Goal: Register for event/course

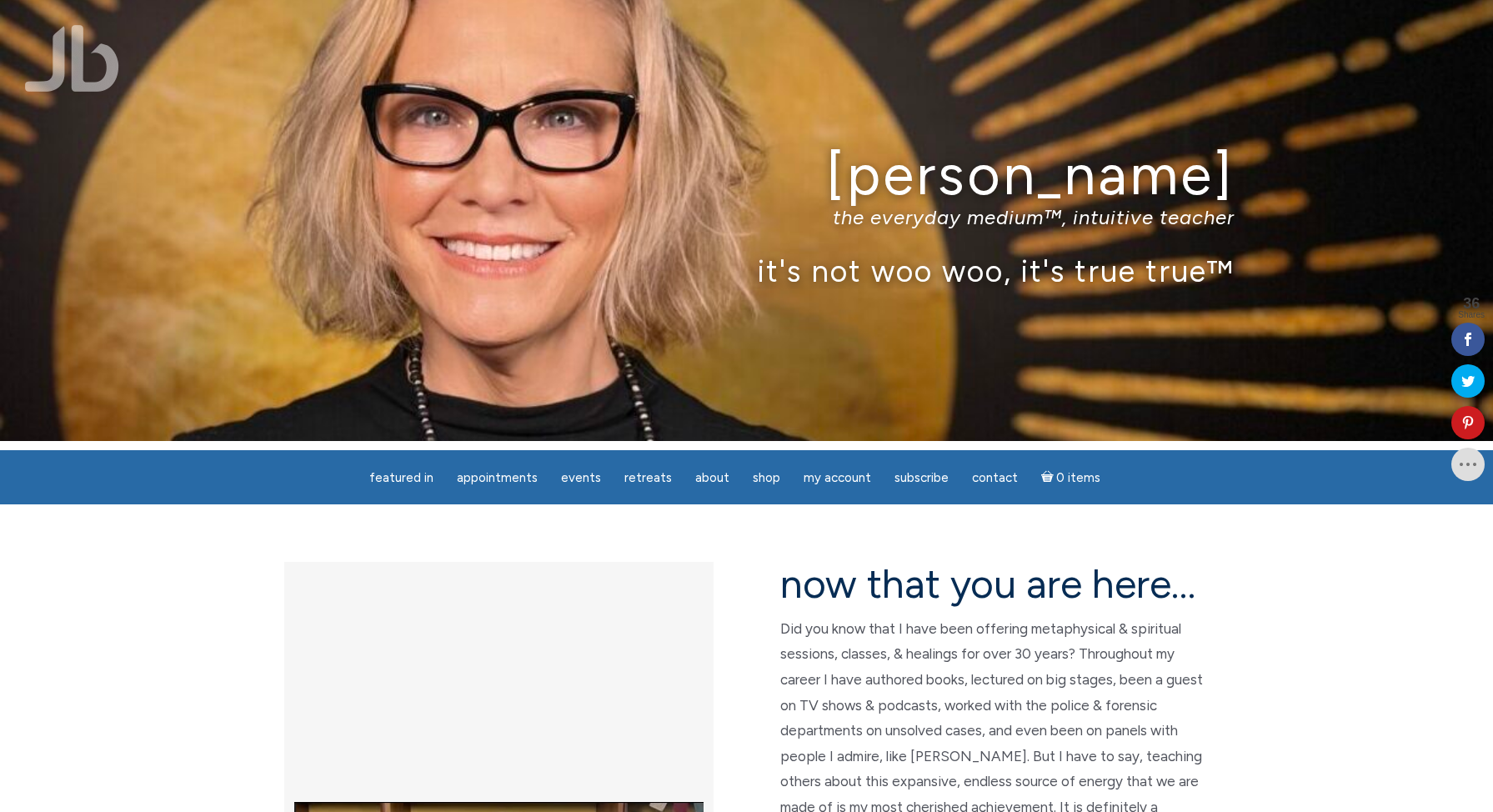
scroll to position [5, 0]
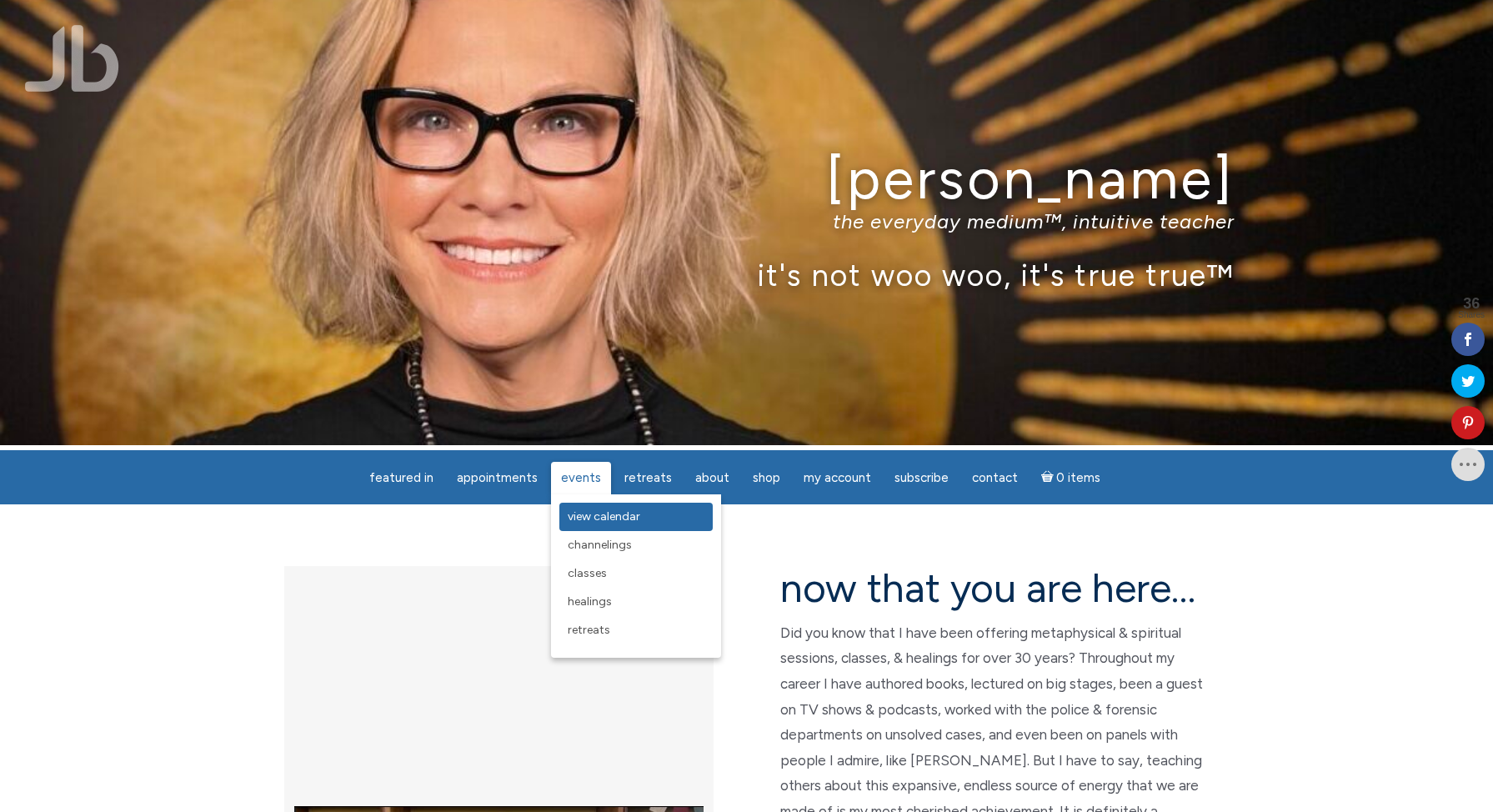
click at [594, 521] on span "View Calendar" at bounding box center [603, 516] width 73 height 14
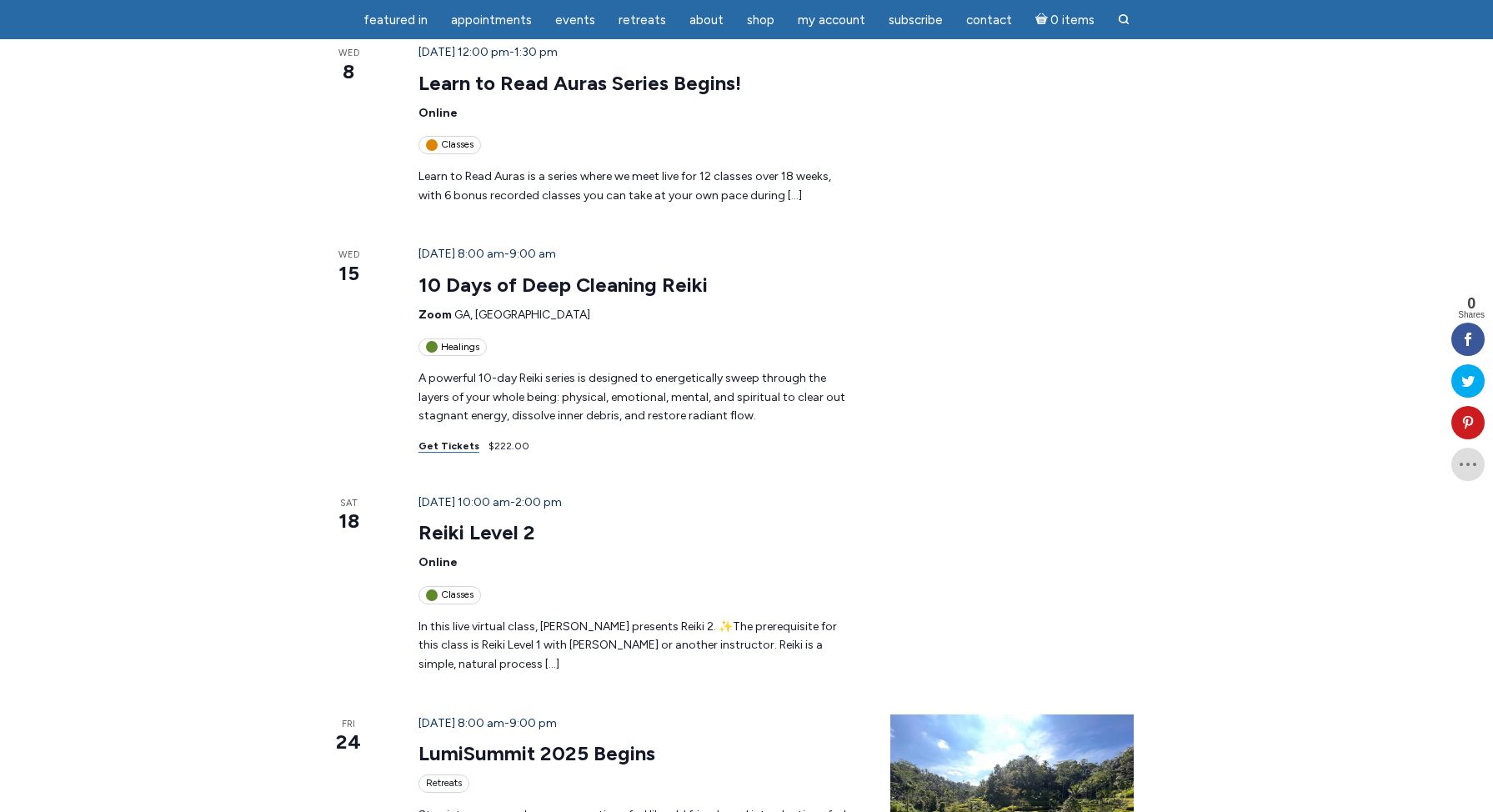
scroll to position [665, 0]
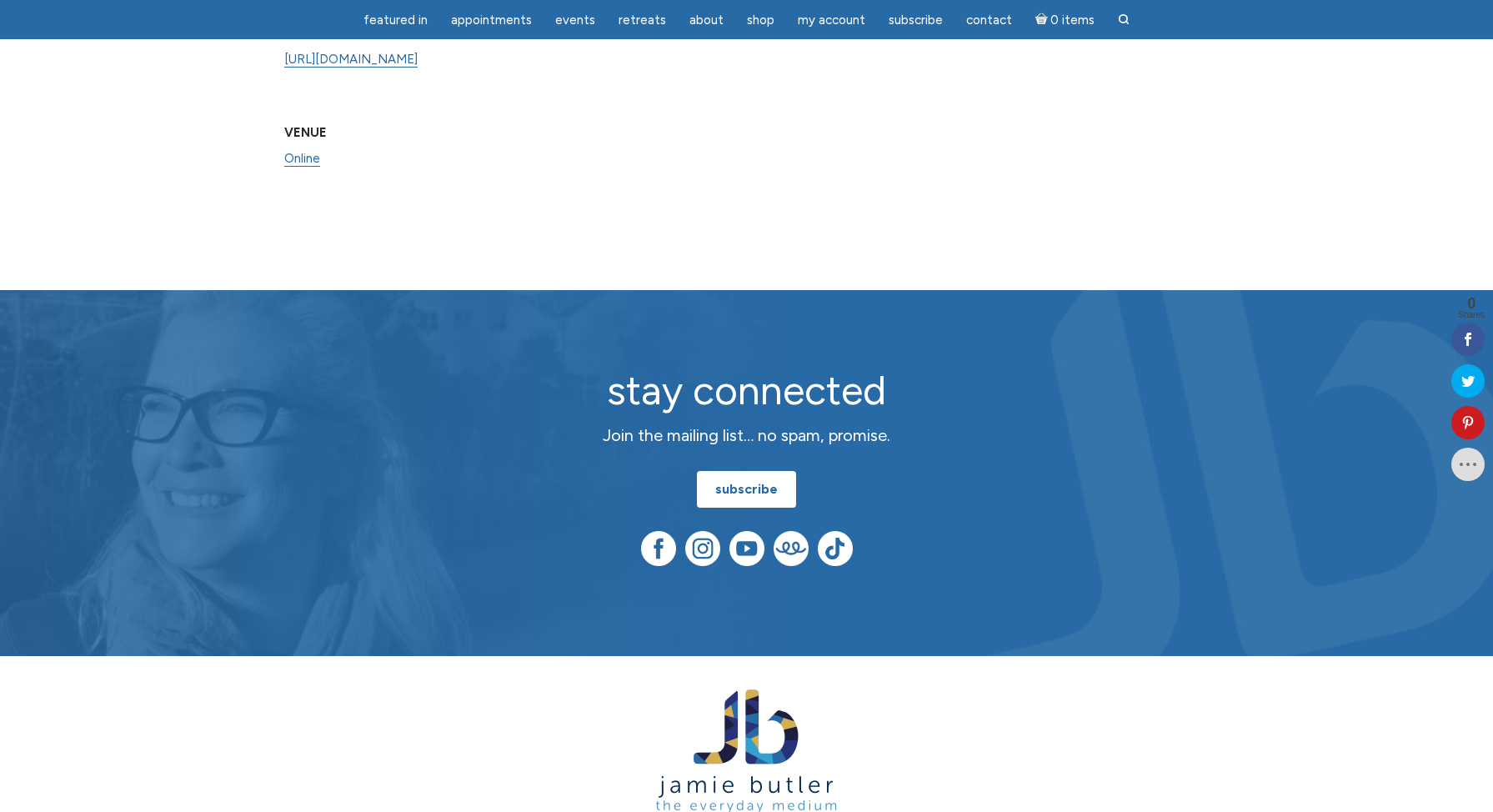
scroll to position [1603, 0]
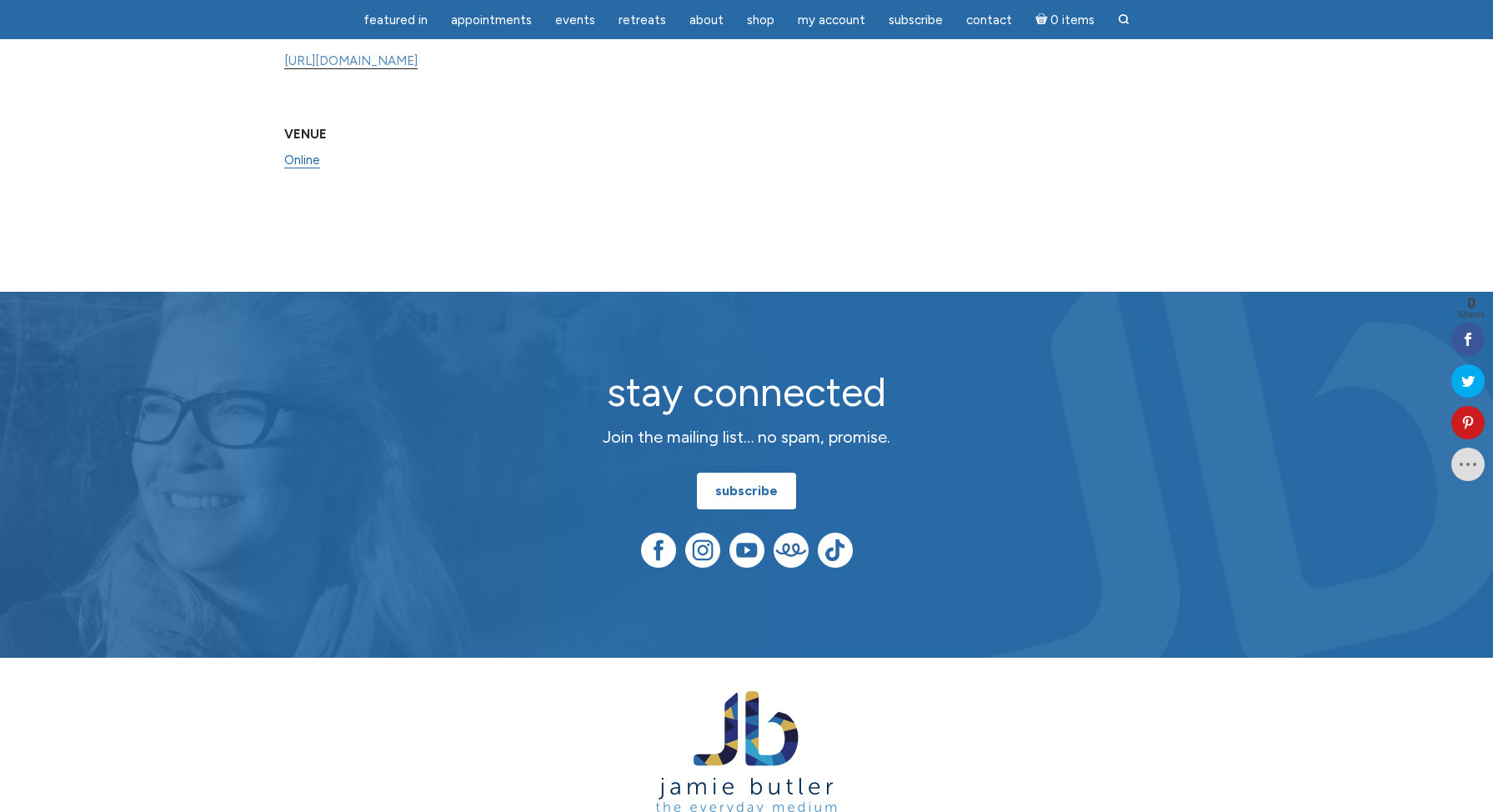
click at [417, 69] on link "https://www.learnitlive.com/Class/Learn-to-Read-Auras/26778" at bounding box center [351, 61] width 134 height 16
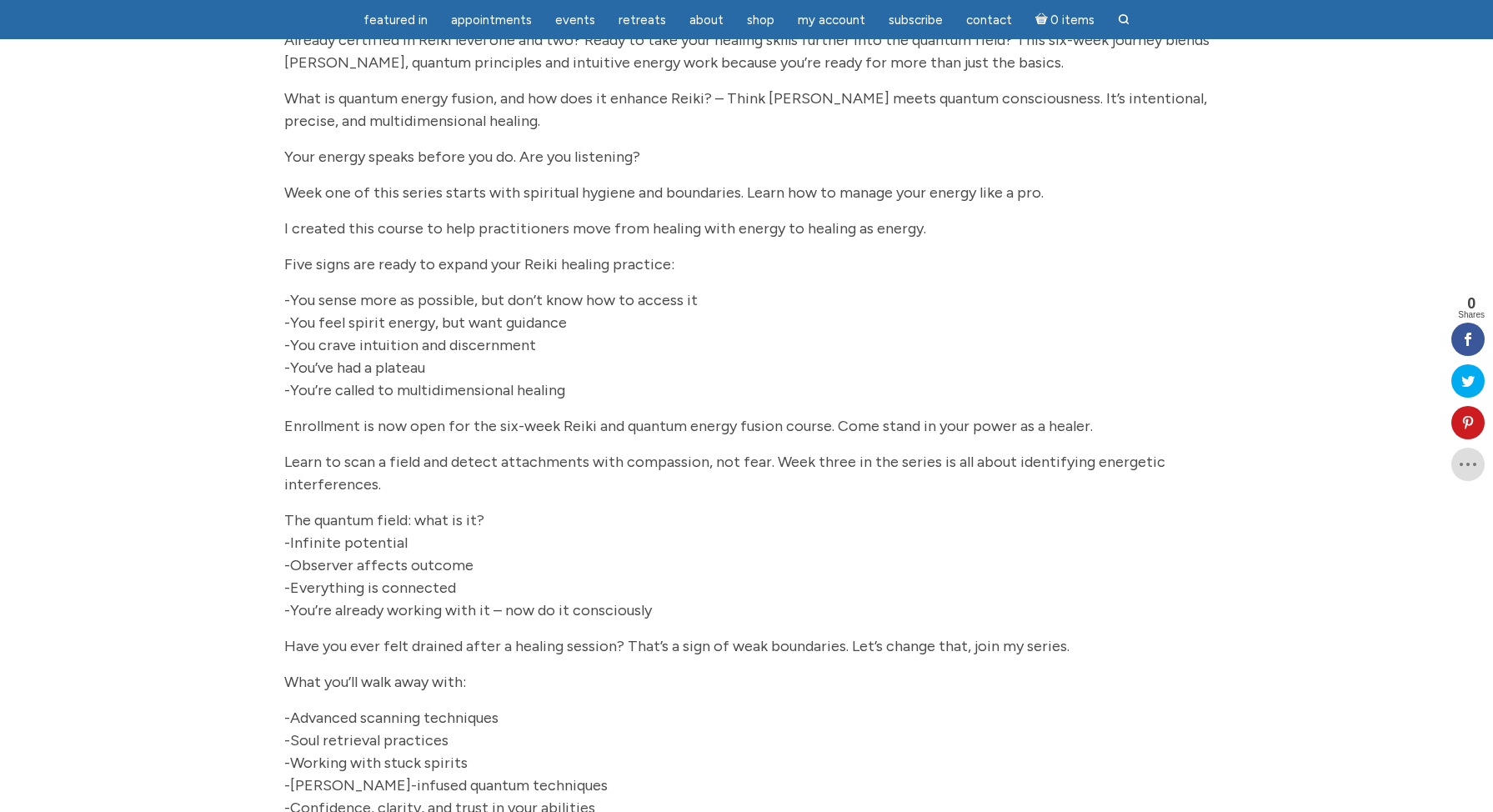
scroll to position [281, 0]
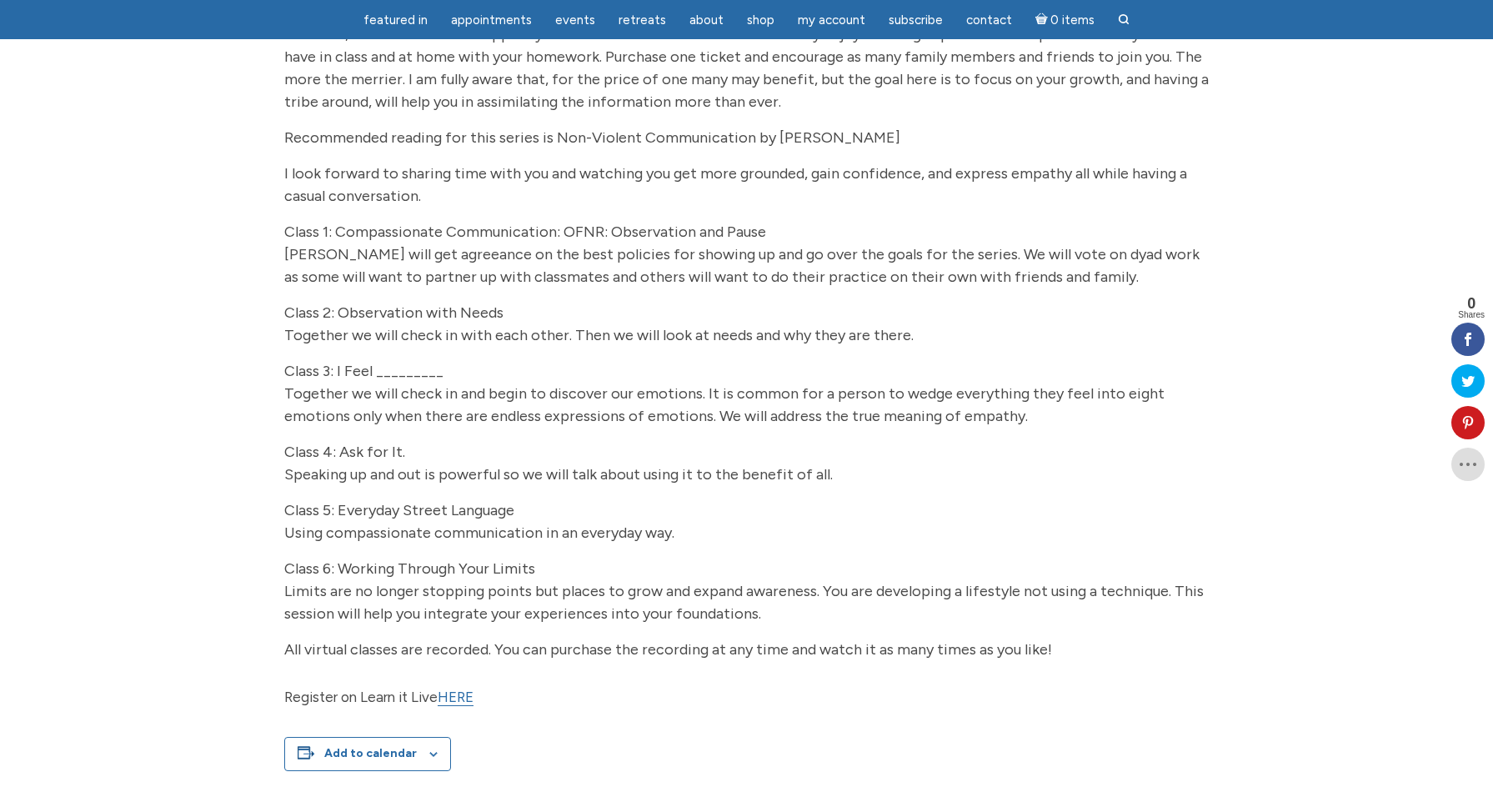
scroll to position [594, 0]
